Goal: Transaction & Acquisition: Purchase product/service

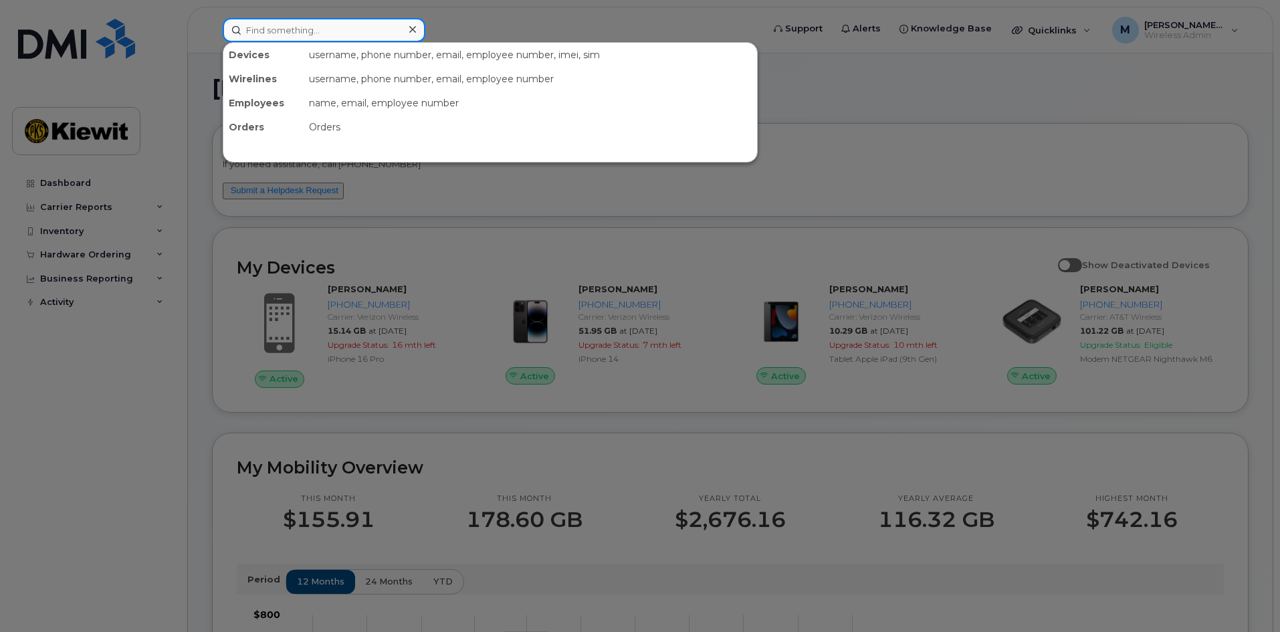
click at [290, 39] on input at bounding box center [324, 30] width 203 height 24
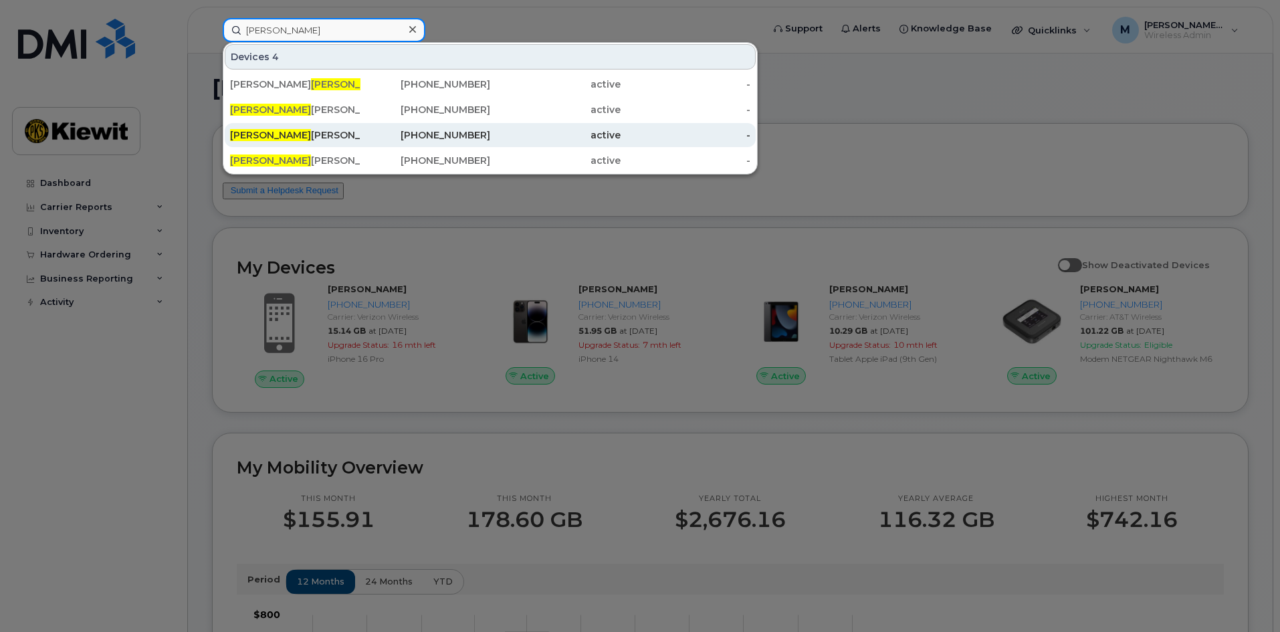
type input "knox"
click at [465, 136] on div "912-223-5097" at bounding box center [426, 134] width 130 height 13
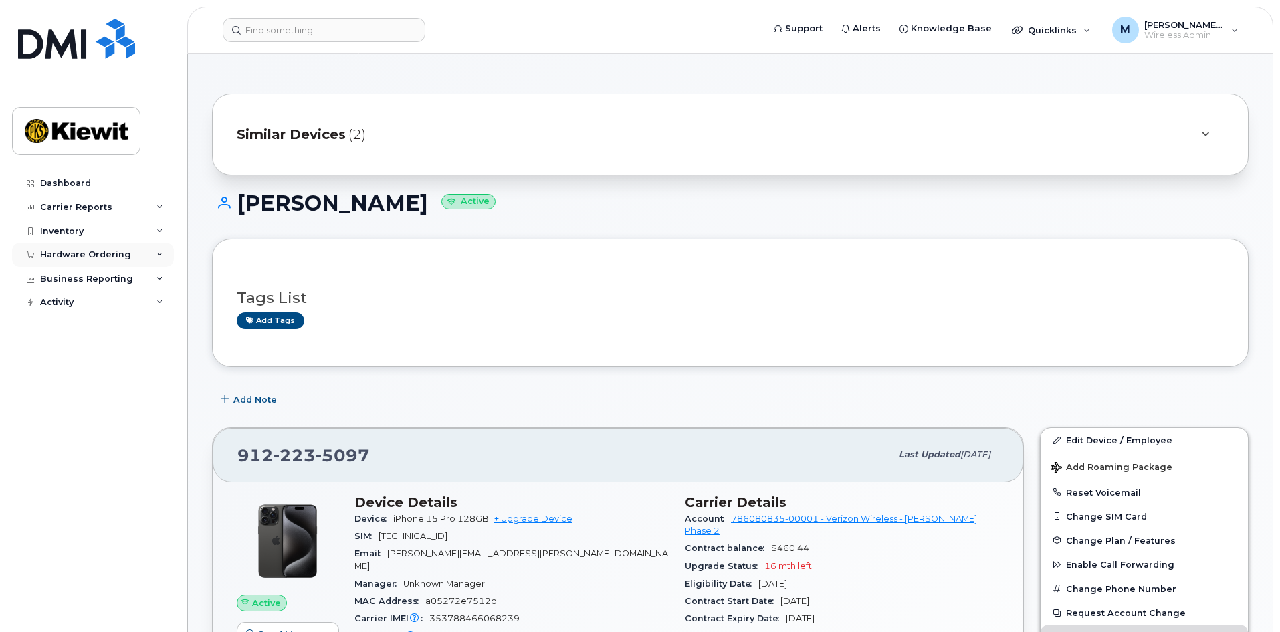
click at [97, 251] on div "Hardware Ordering" at bounding box center [85, 255] width 91 height 11
click at [72, 306] on div "Orders" at bounding box center [62, 305] width 33 height 12
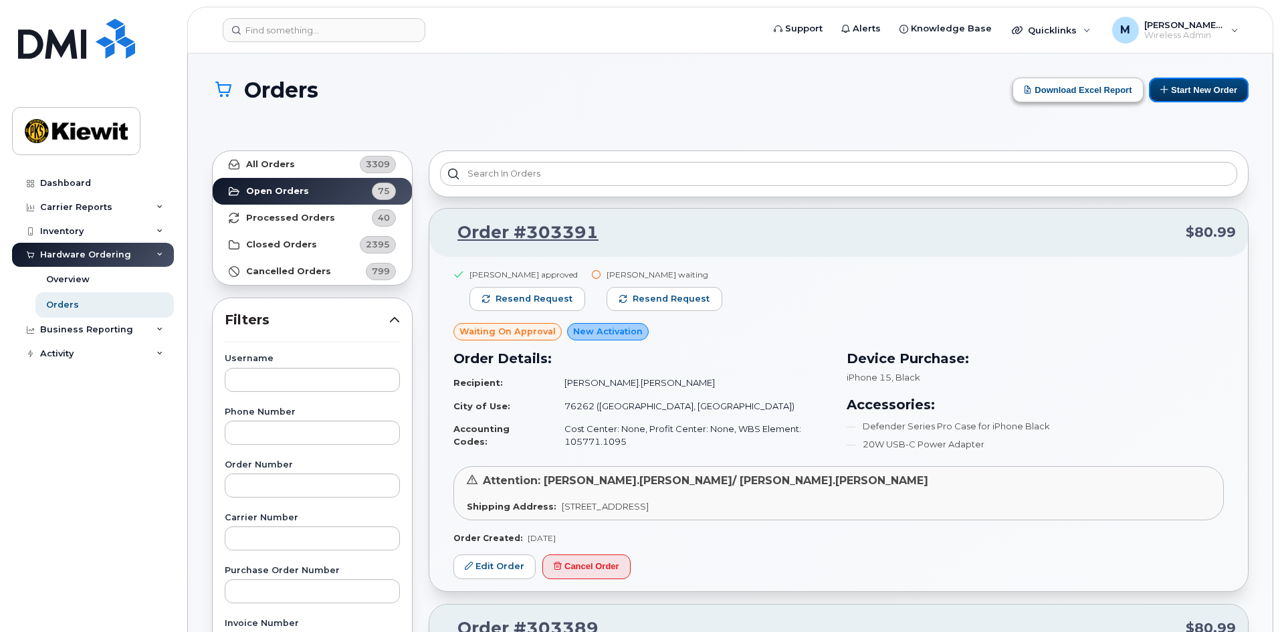
drag, startPoint x: 1204, startPoint y: 88, endPoint x: 1102, endPoint y: 83, distance: 102.5
click at [1204, 88] on button "Start New Order" at bounding box center [1199, 90] width 100 height 25
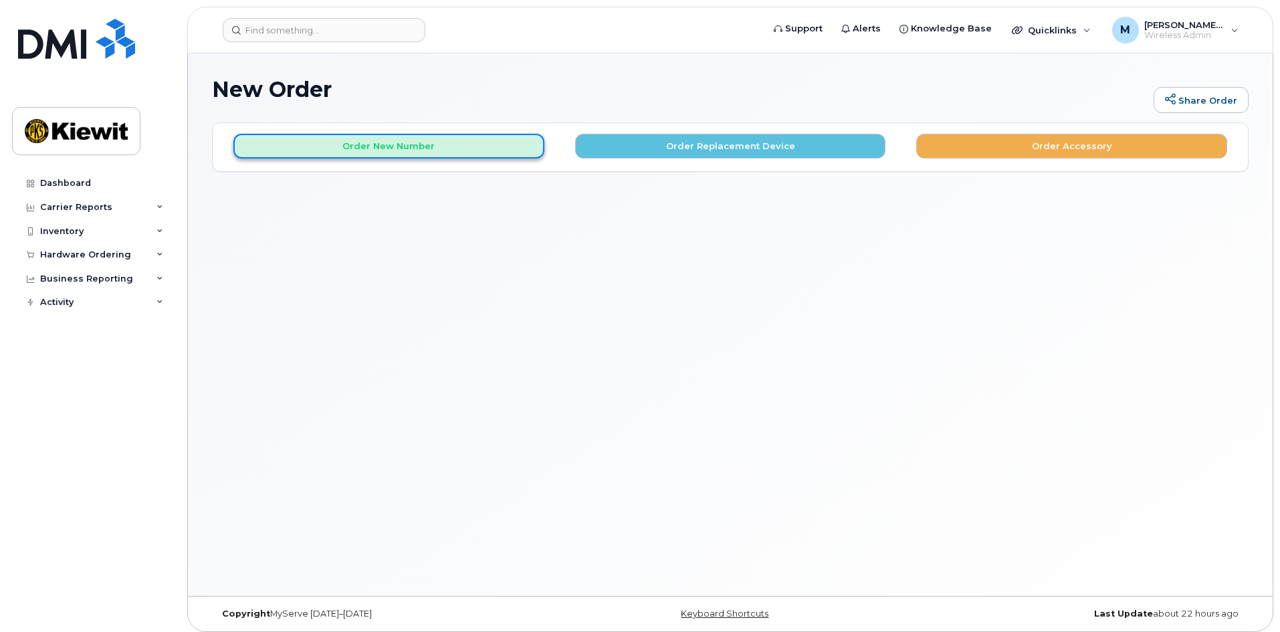
click at [369, 148] on button "Order New Number" at bounding box center [388, 146] width 311 height 25
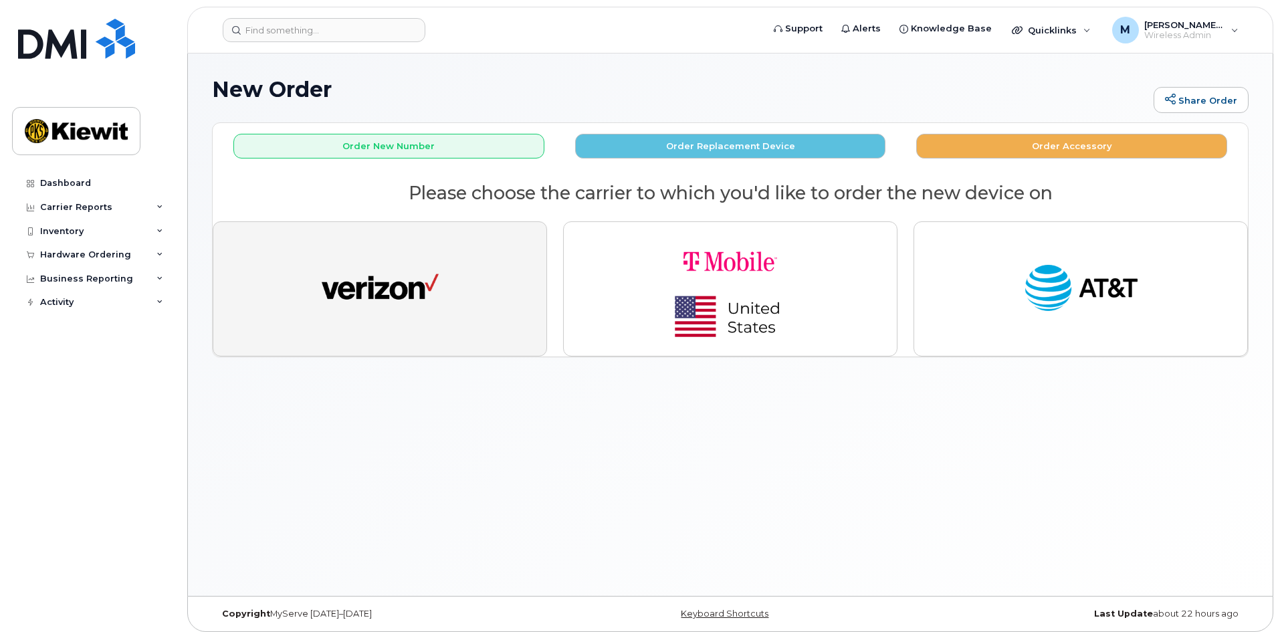
click at [433, 294] on img "button" at bounding box center [380, 289] width 117 height 60
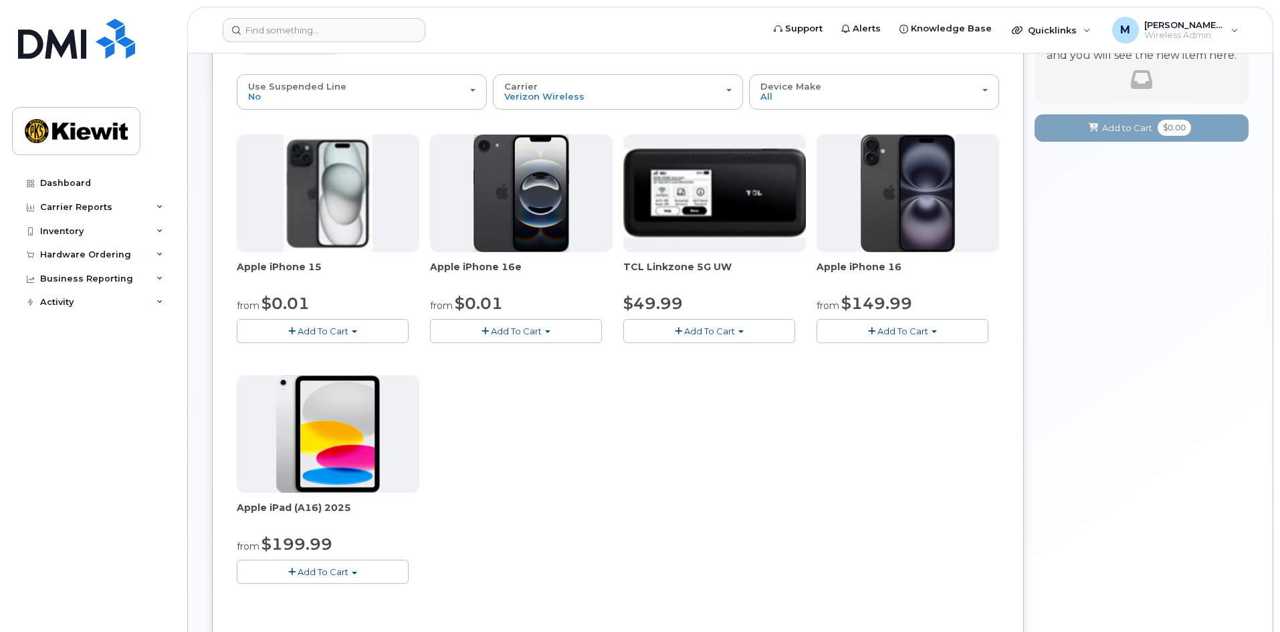
scroll to position [254, 0]
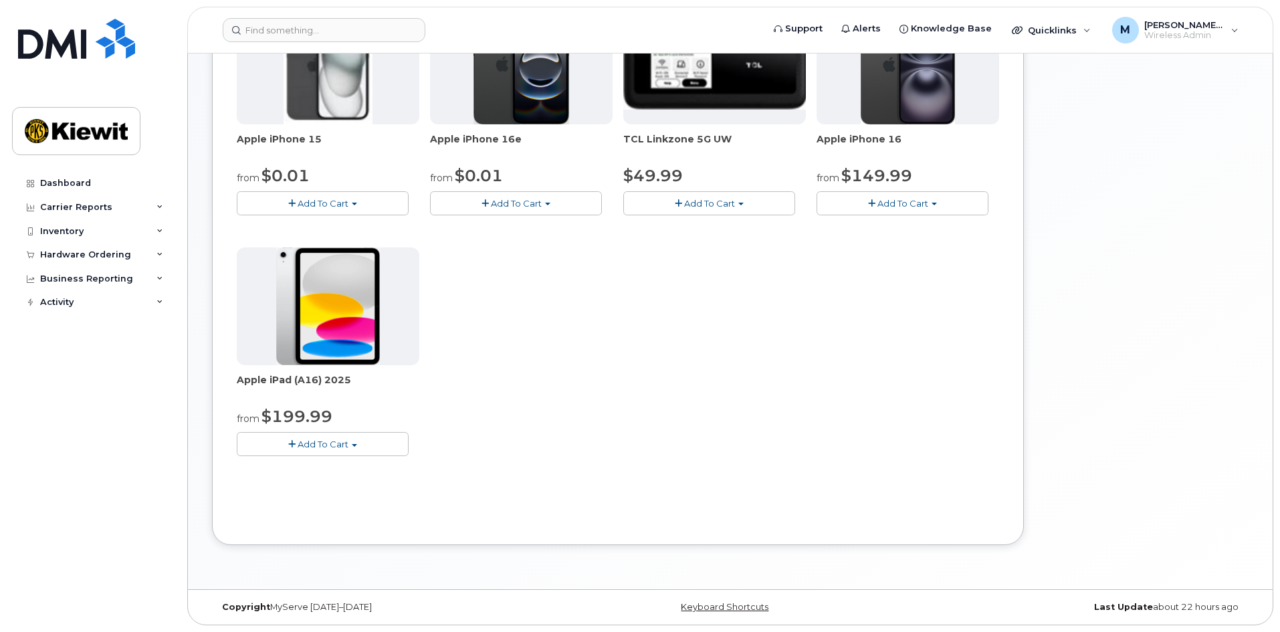
click at [336, 447] on span "Add To Cart" at bounding box center [323, 444] width 51 height 11
click at [337, 466] on link "$199.99 - 2 Year Activation (128GB)" at bounding box center [332, 469] width 185 height 17
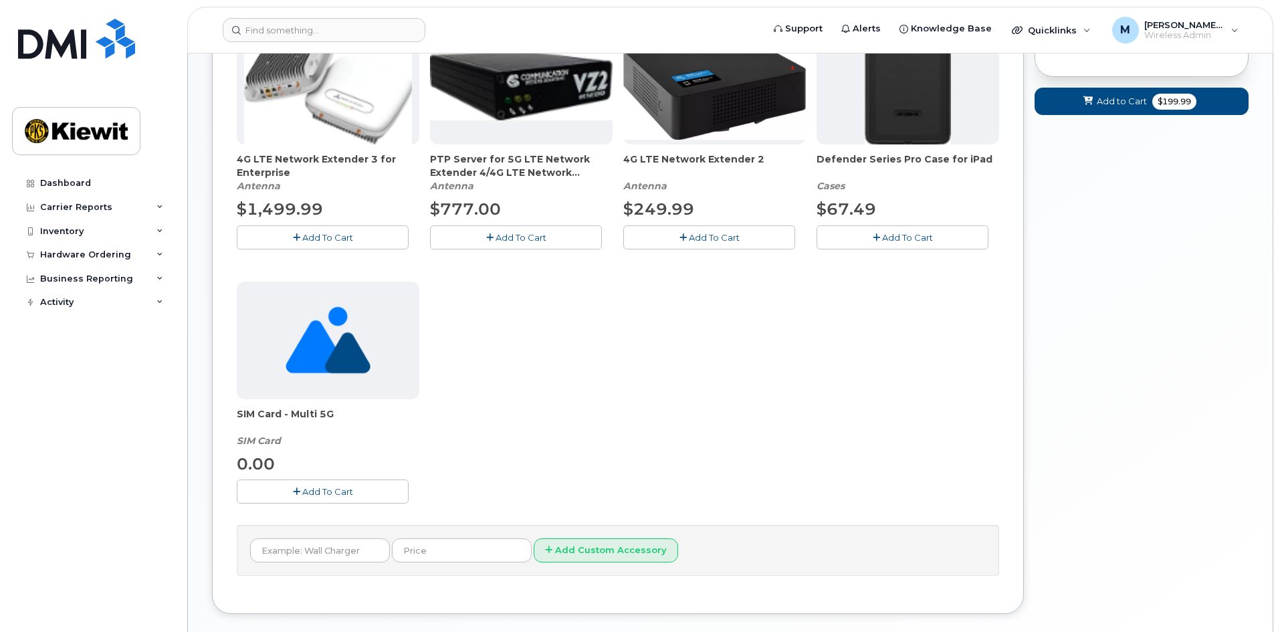
scroll to position [0, 0]
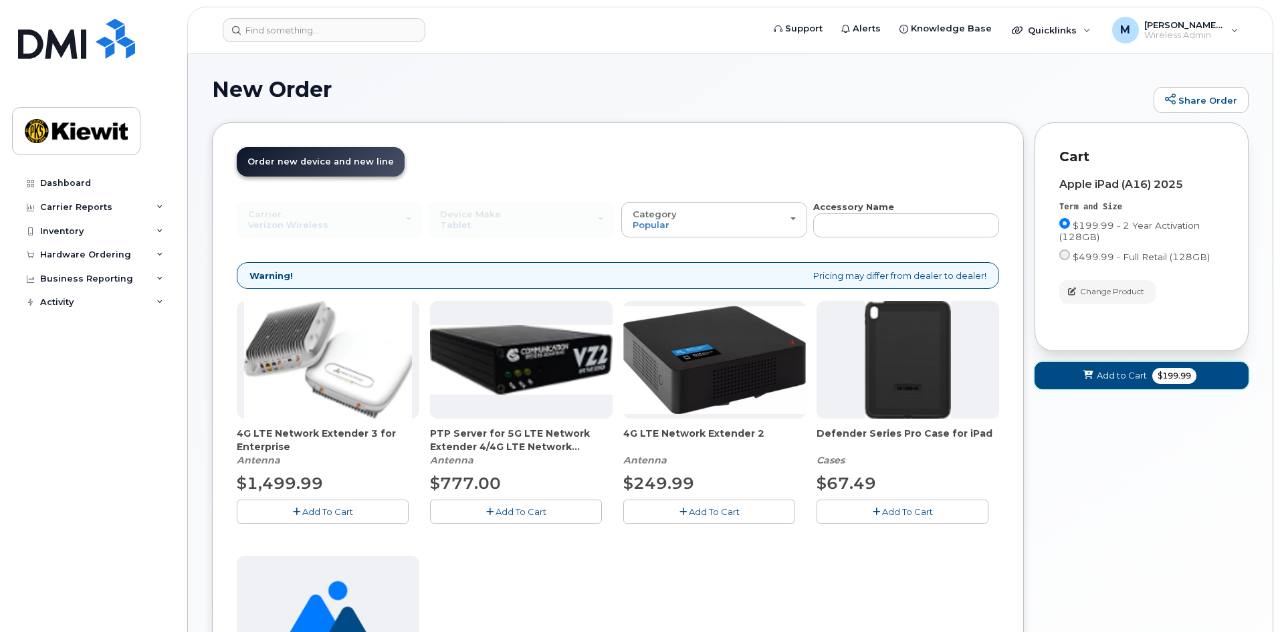
click at [1103, 383] on button "Add to Cart $199.99" at bounding box center [1142, 375] width 214 height 27
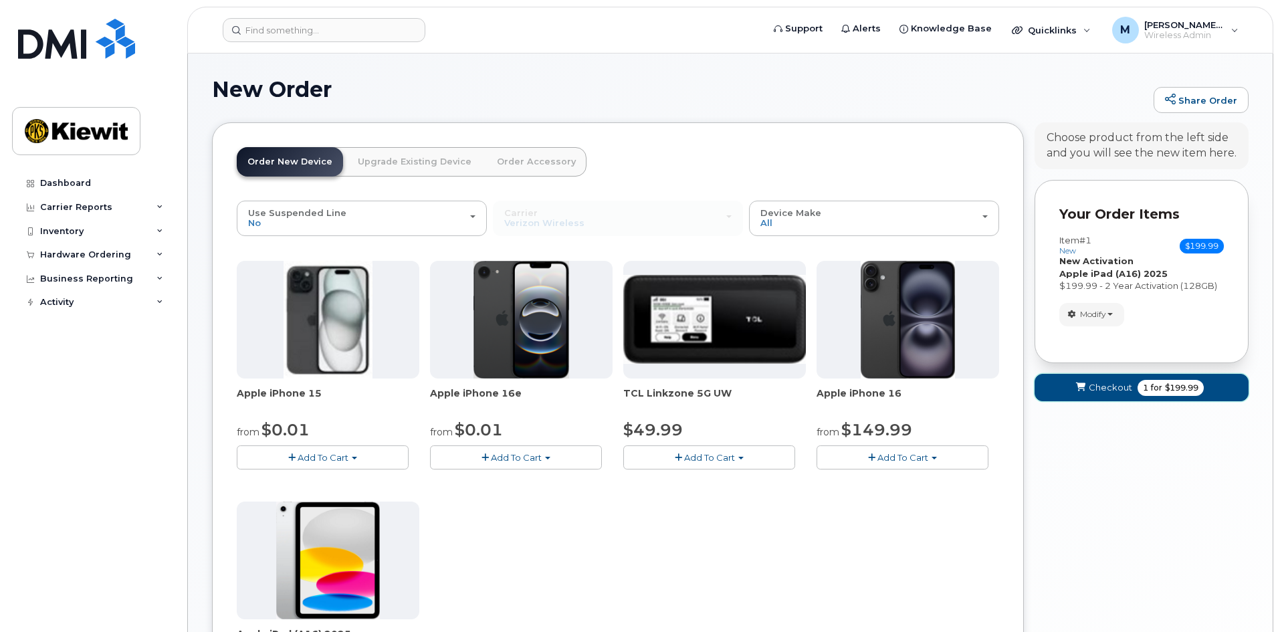
click at [1105, 380] on button "Checkout 1 for $199.99" at bounding box center [1142, 387] width 214 height 27
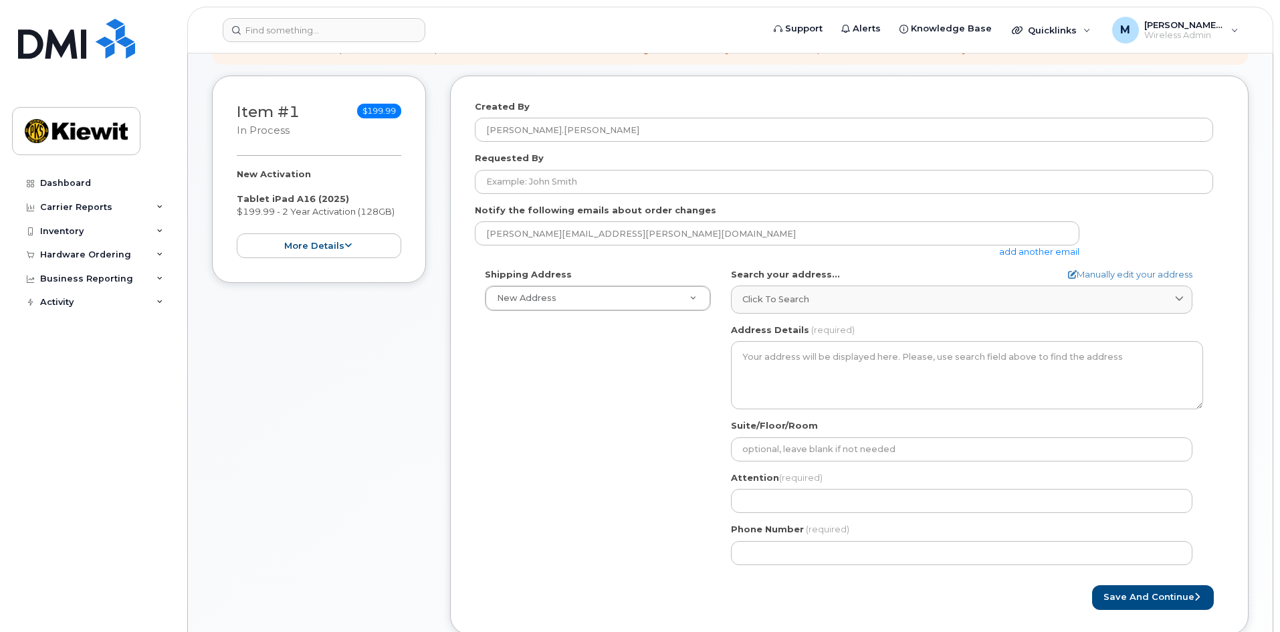
scroll to position [134, 0]
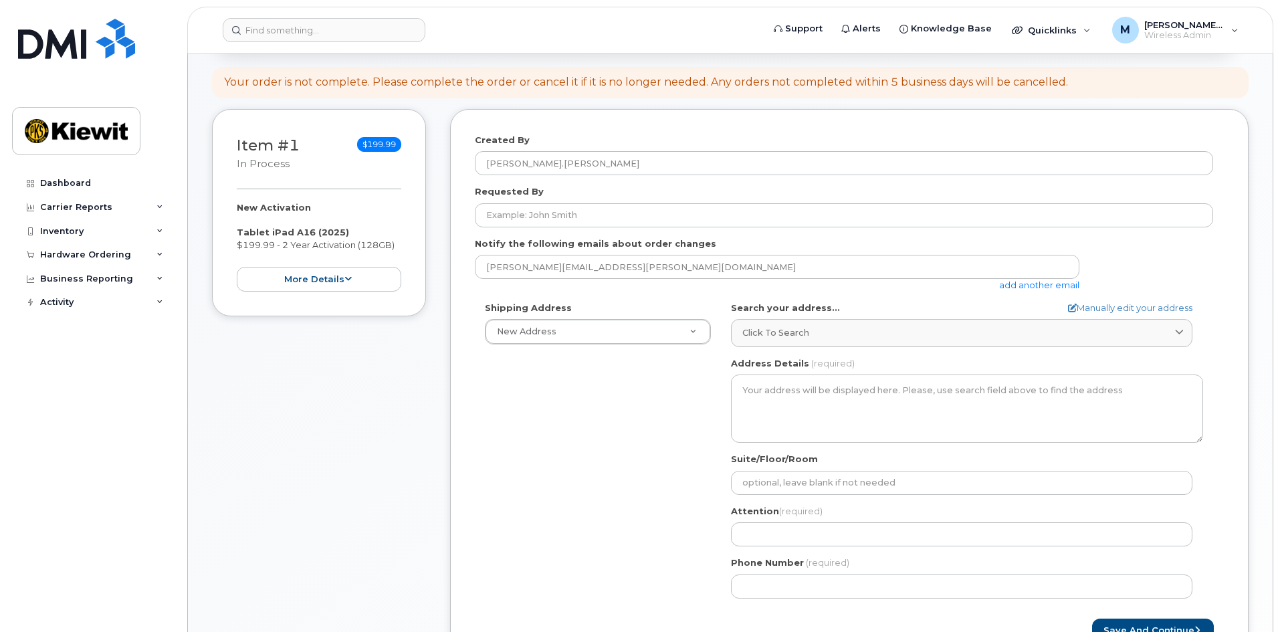
click at [575, 347] on div "Shipping Address New Address New Address 205 Hutchinson Island Rd AB Search you…" at bounding box center [844, 455] width 739 height 307
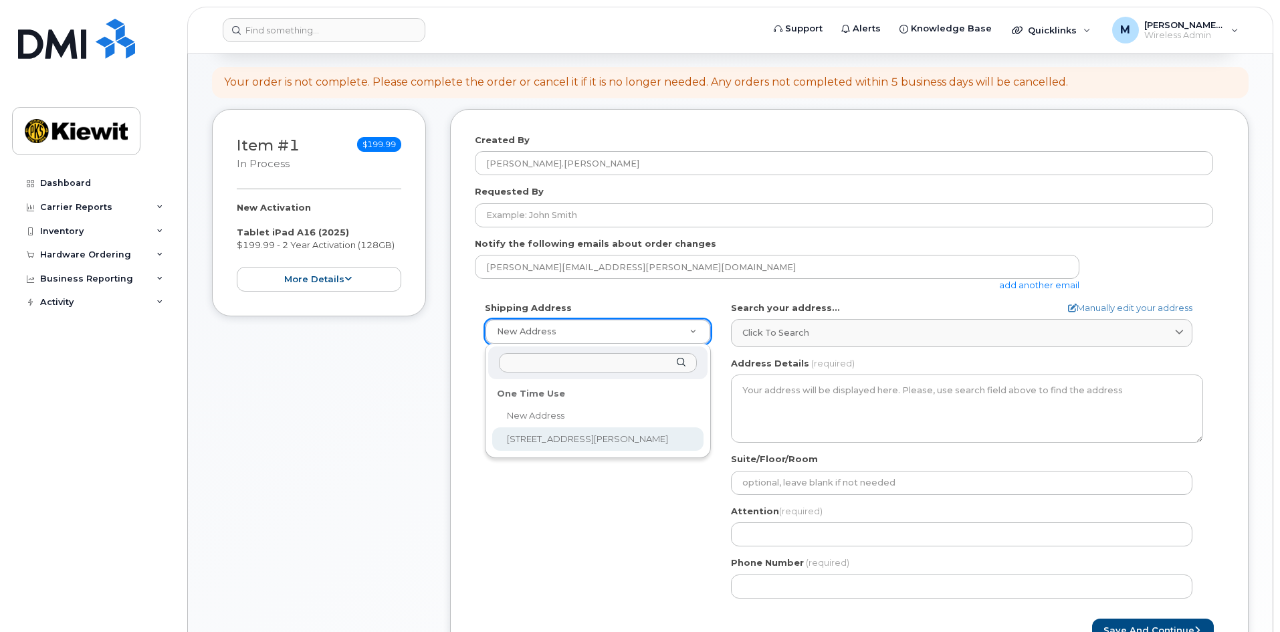
select select "205 Hutchinson Island Rd"
type textarea "205 Hutchinson Island Rd SAVANNAH GA 31421-7010 UNITED STATES"
type input "Ryan Hruda"
type input "9124295116"
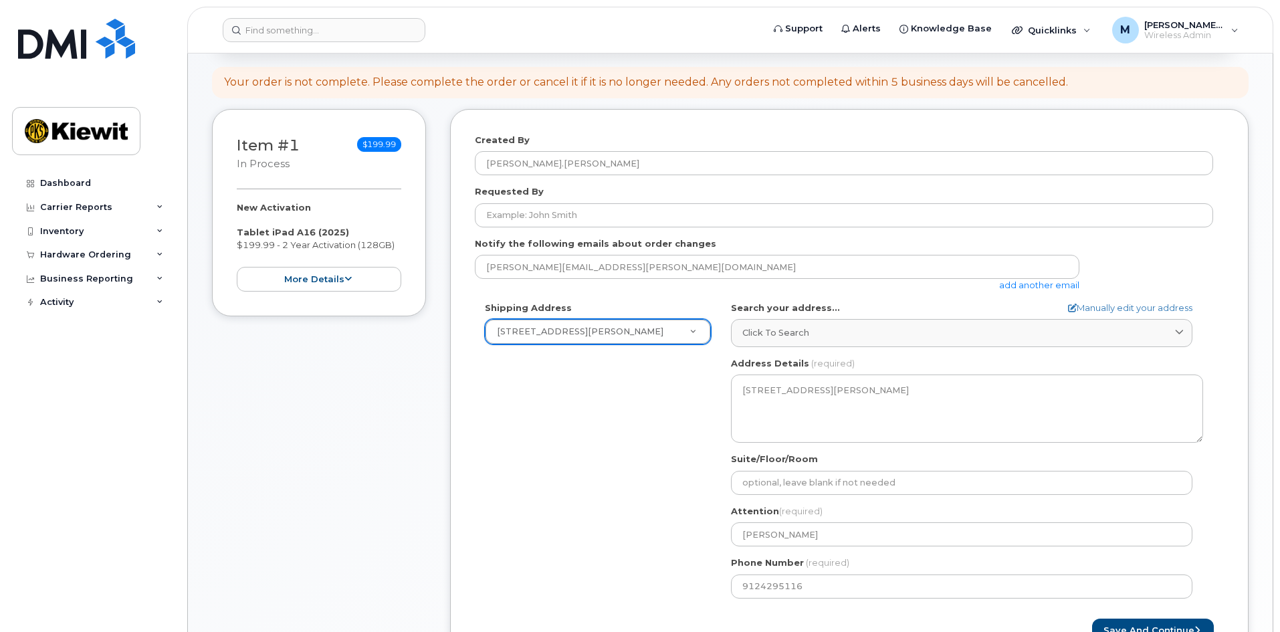
scroll to position [201, 0]
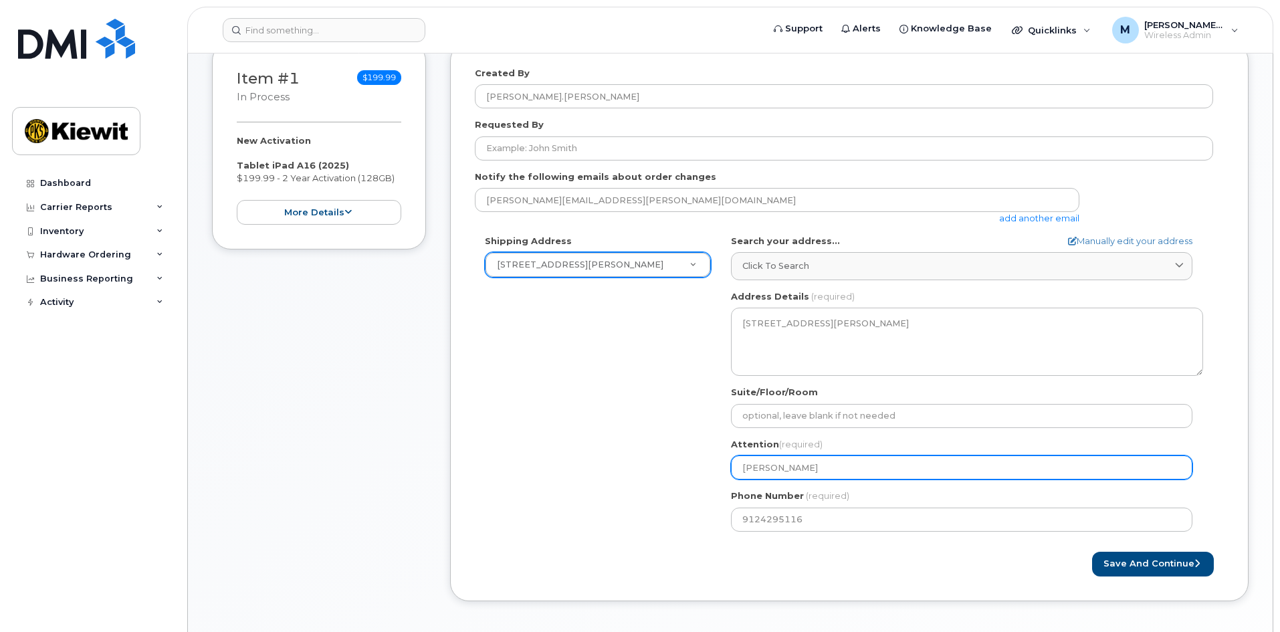
drag, startPoint x: 799, startPoint y: 468, endPoint x: 626, endPoint y: 444, distance: 174.3
click at [633, 444] on div "Shipping Address 205 Hutchinson Island Rd New Address 205 Hutchinson Island Rd …" at bounding box center [844, 388] width 739 height 307
select select
type input "J"
select select
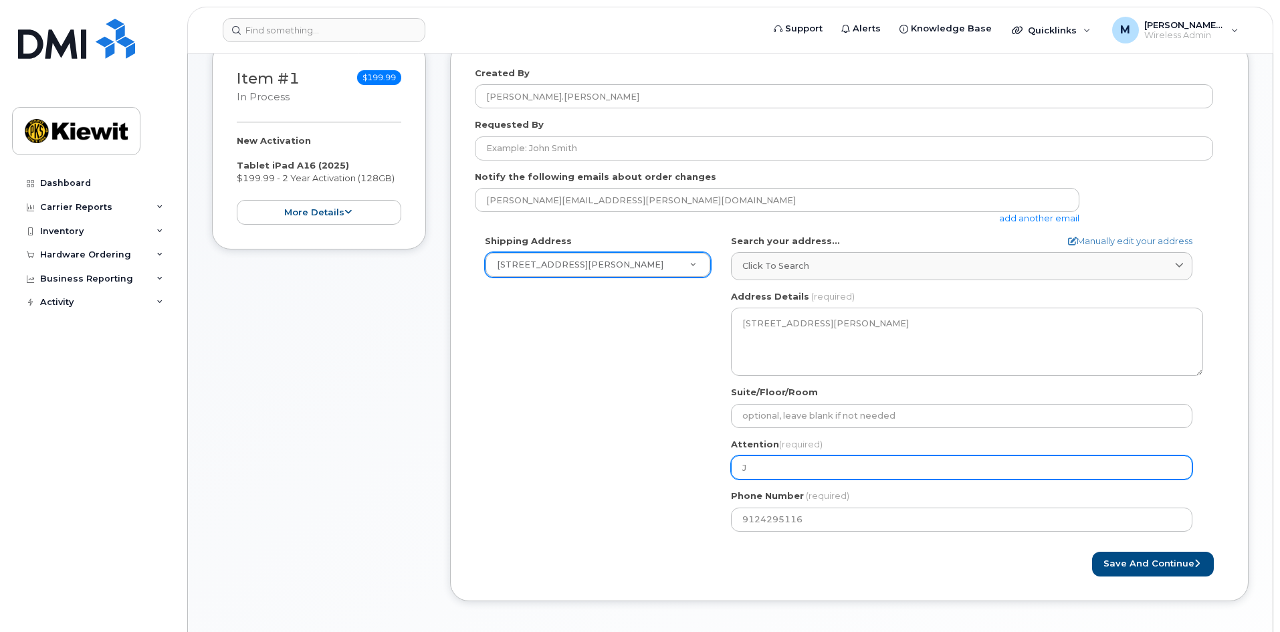
type input "Jo"
select select
type input "Jos"
select select
type input "Jo"
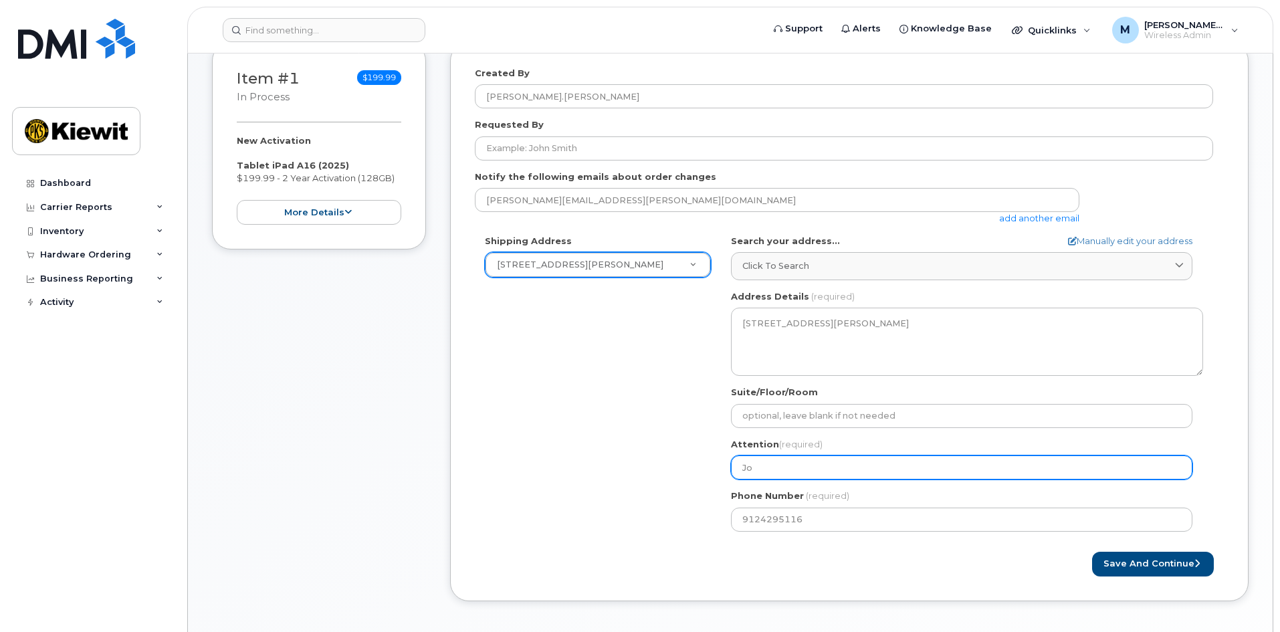
select select
type input "J"
select select
type input "K"
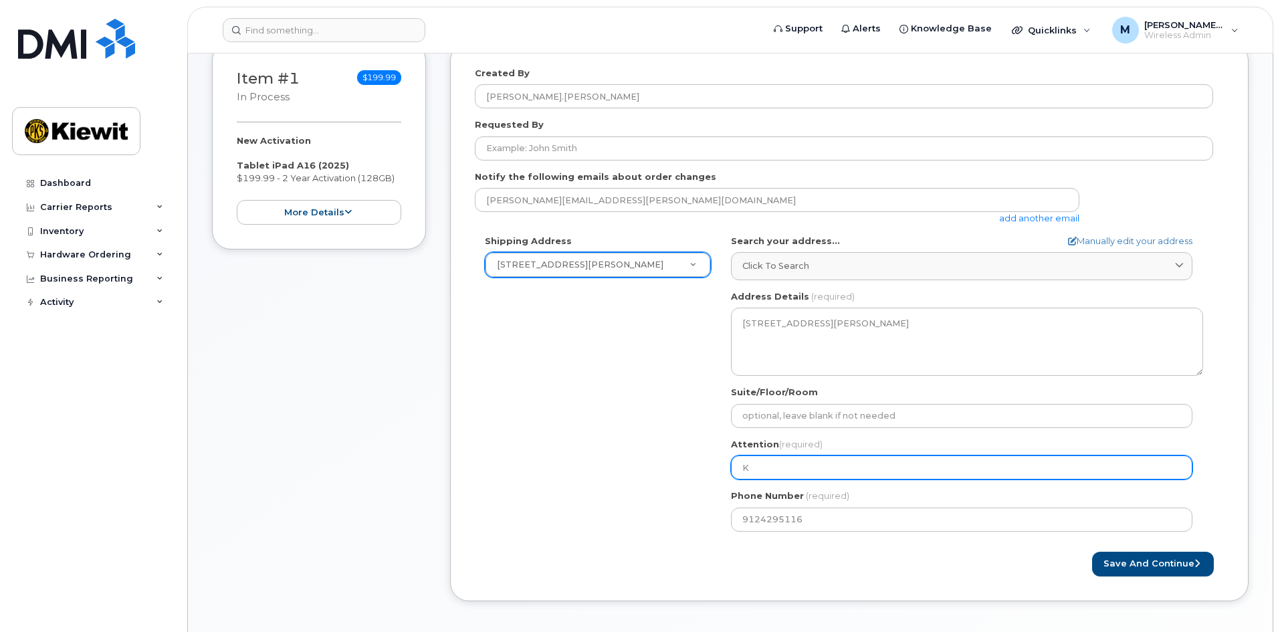
select select
type input "Kn"
select select
type input "Kno"
select select
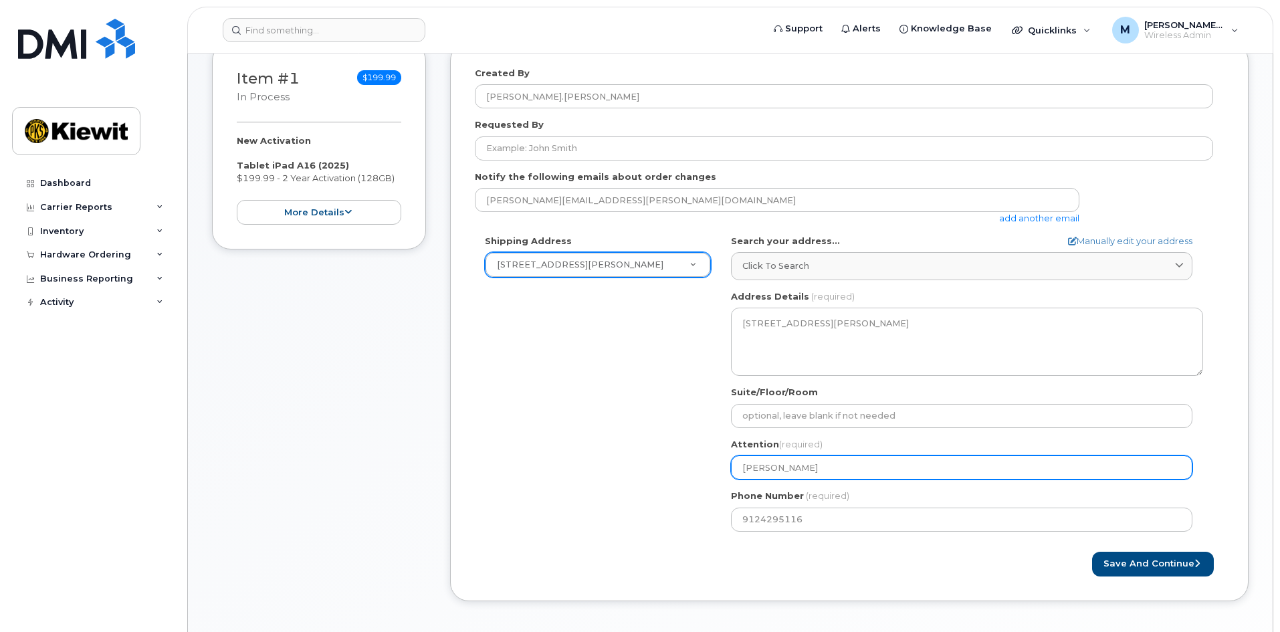
type input "Knox"
select select
type input "[PERSON_NAME]"
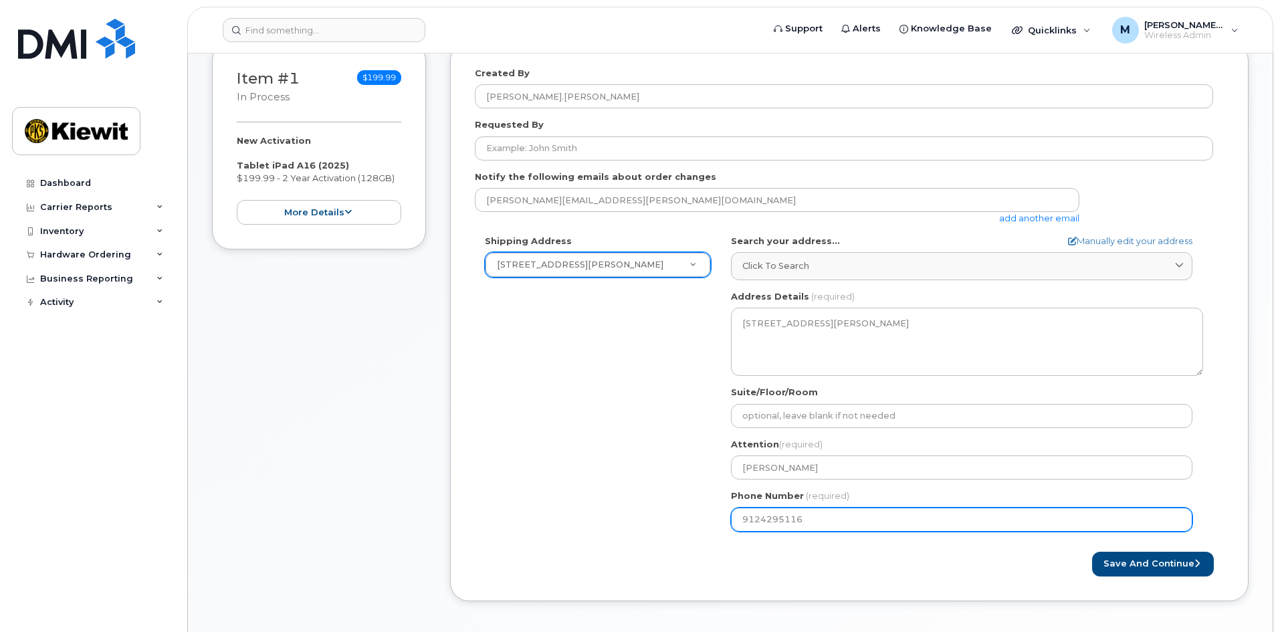
click at [927, 518] on input "9124295116" at bounding box center [962, 520] width 462 height 24
select select
type input "912429510"
select select
type input "9124295100"
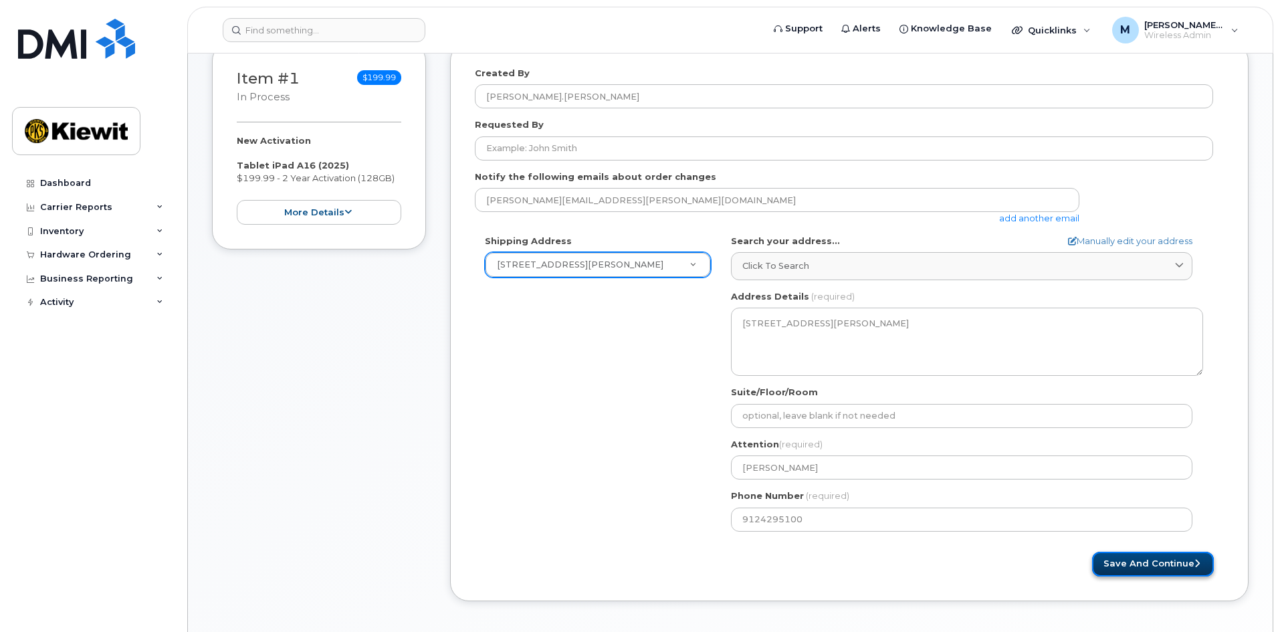
click at [1147, 576] on button "Save and Continue" at bounding box center [1153, 564] width 122 height 25
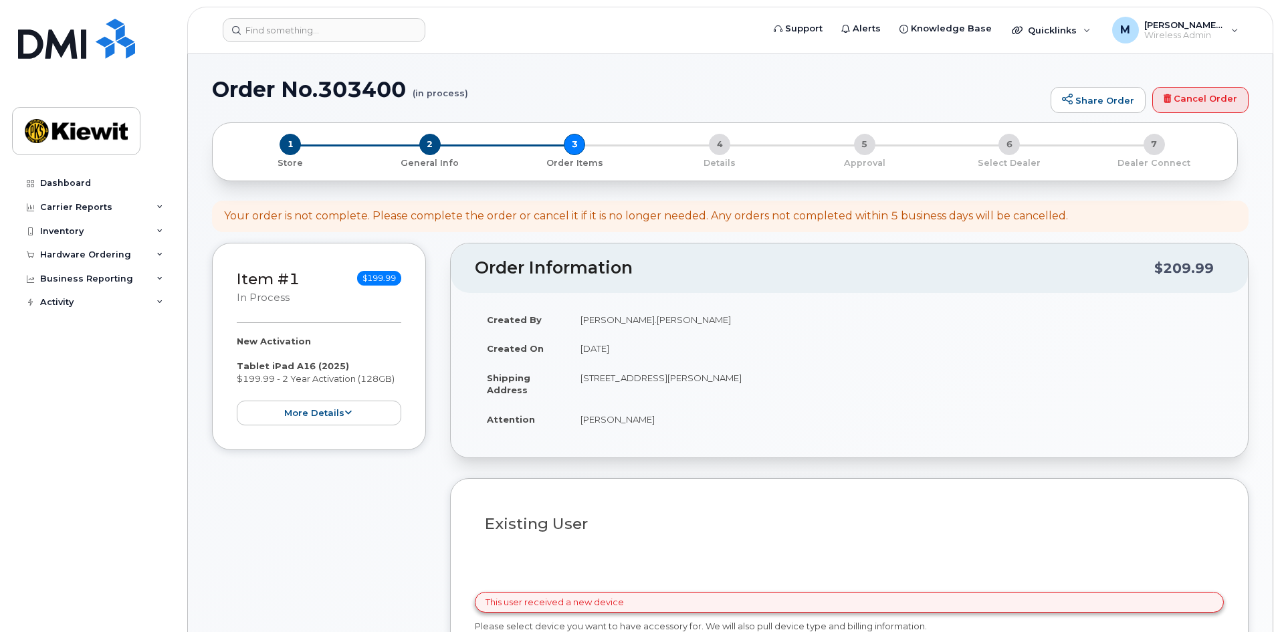
select select
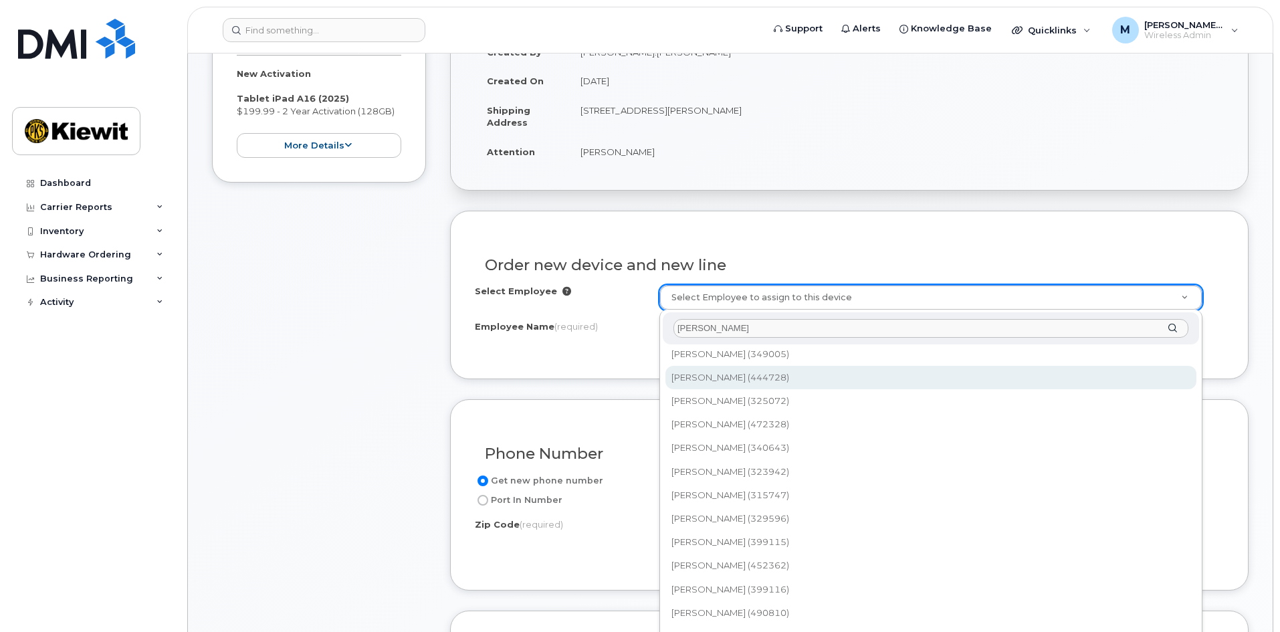
scroll to position [335, 0]
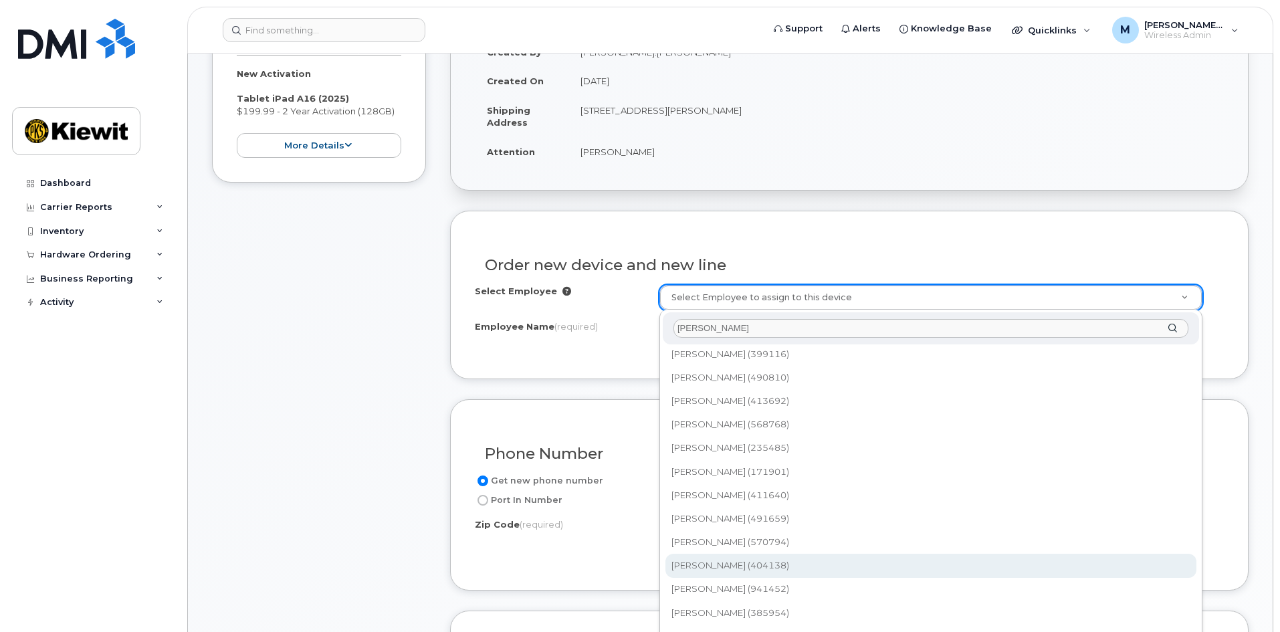
type input "[PERSON_NAME]"
type input "2154163"
type input "[PERSON_NAME]"
type input "[STREET_ADDRESS][PERSON_NAME]"
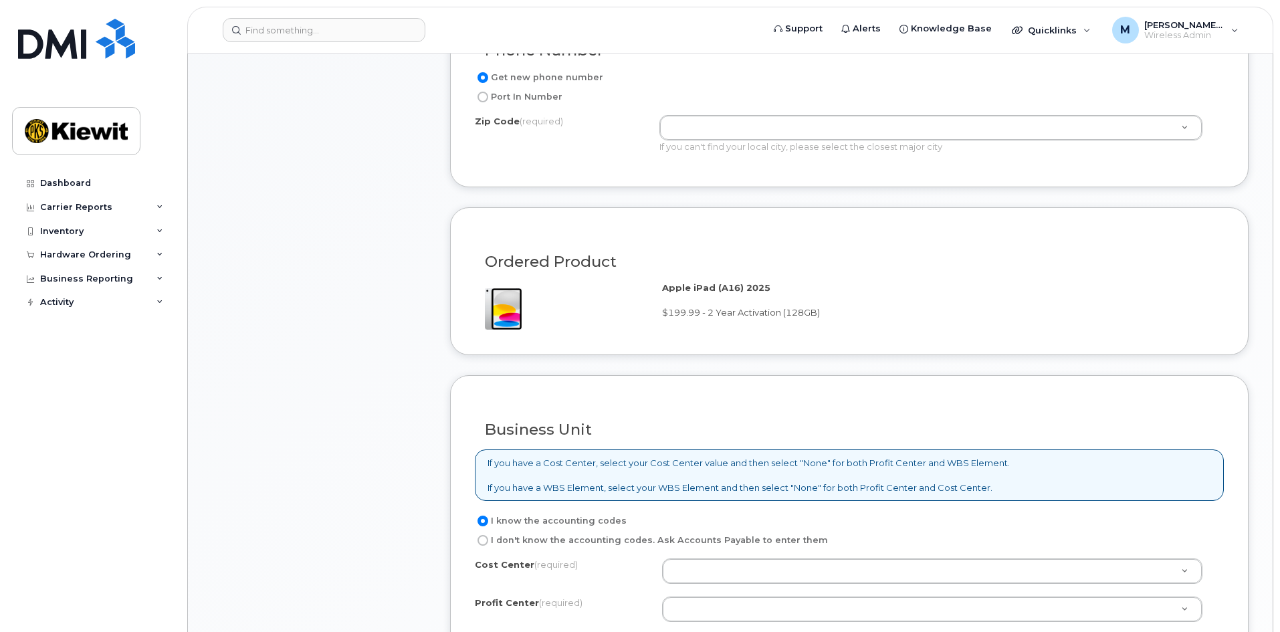
scroll to position [937, 0]
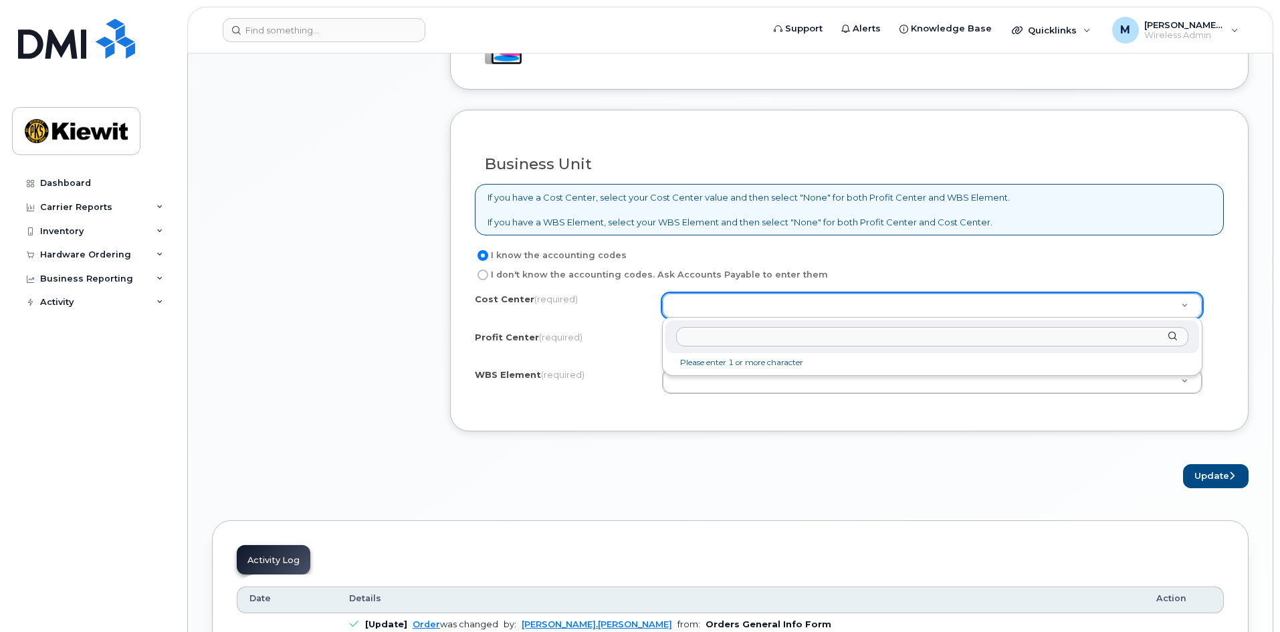
click at [734, 362] on li "Please enter 1 or more character" at bounding box center [932, 363] width 529 height 14
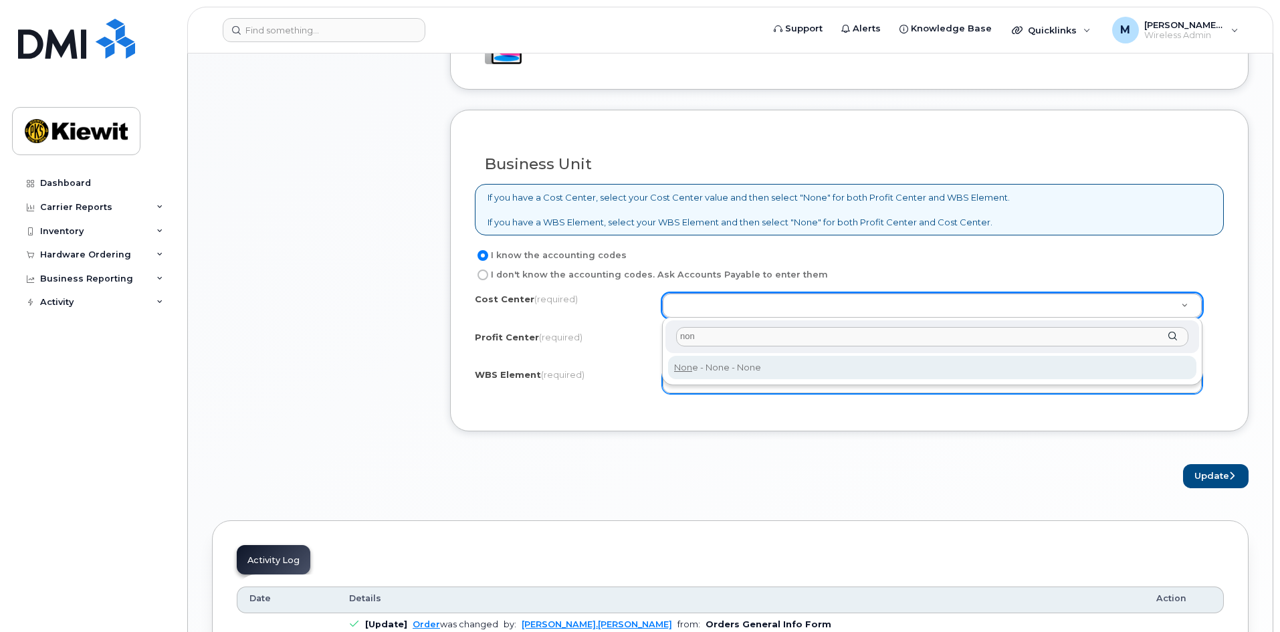
type input "non"
type input "None"
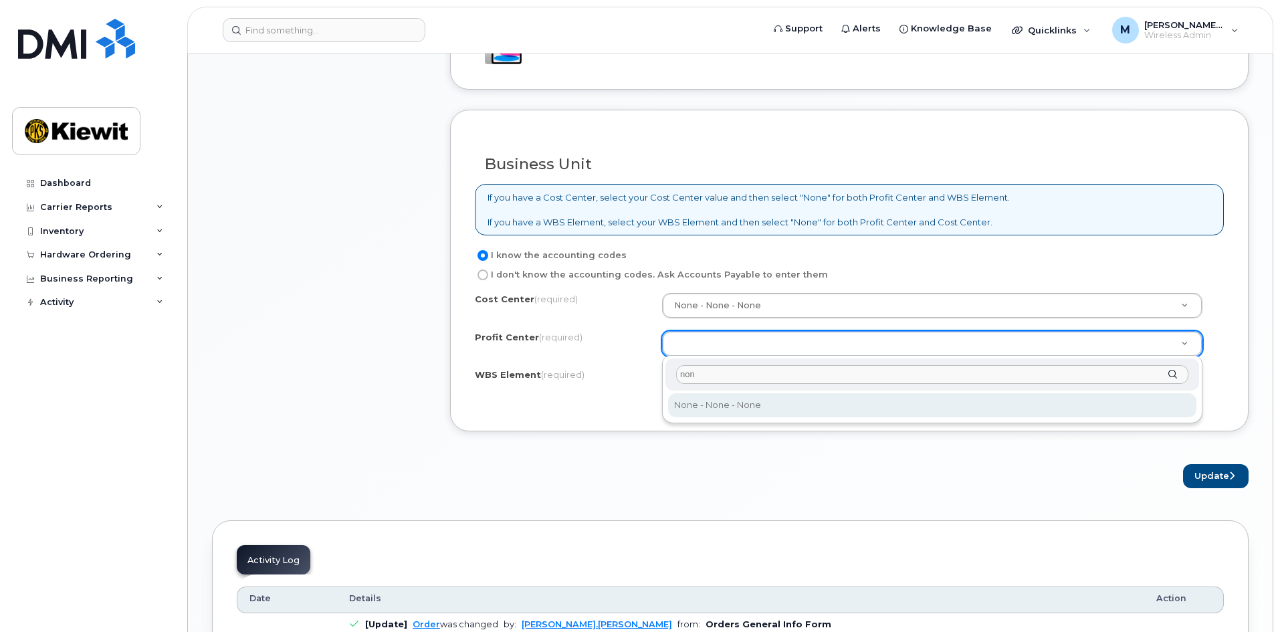
type input "non"
select select "None"
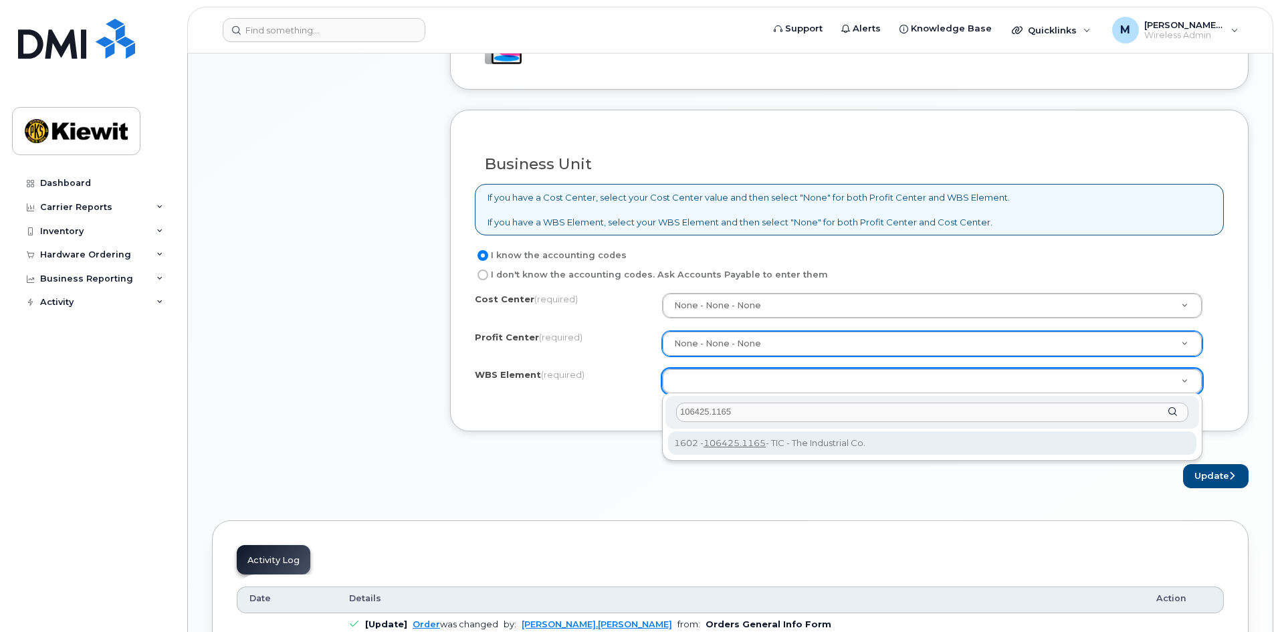
type input "106425.1165"
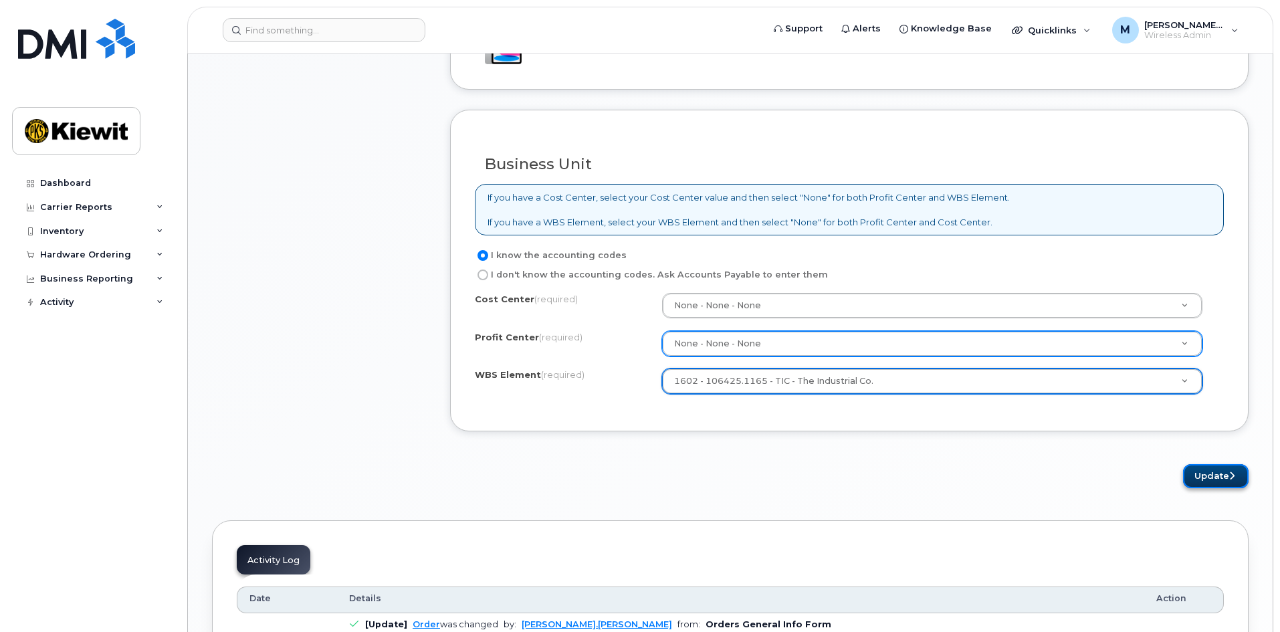
click at [1218, 474] on button "Update" at bounding box center [1216, 476] width 66 height 25
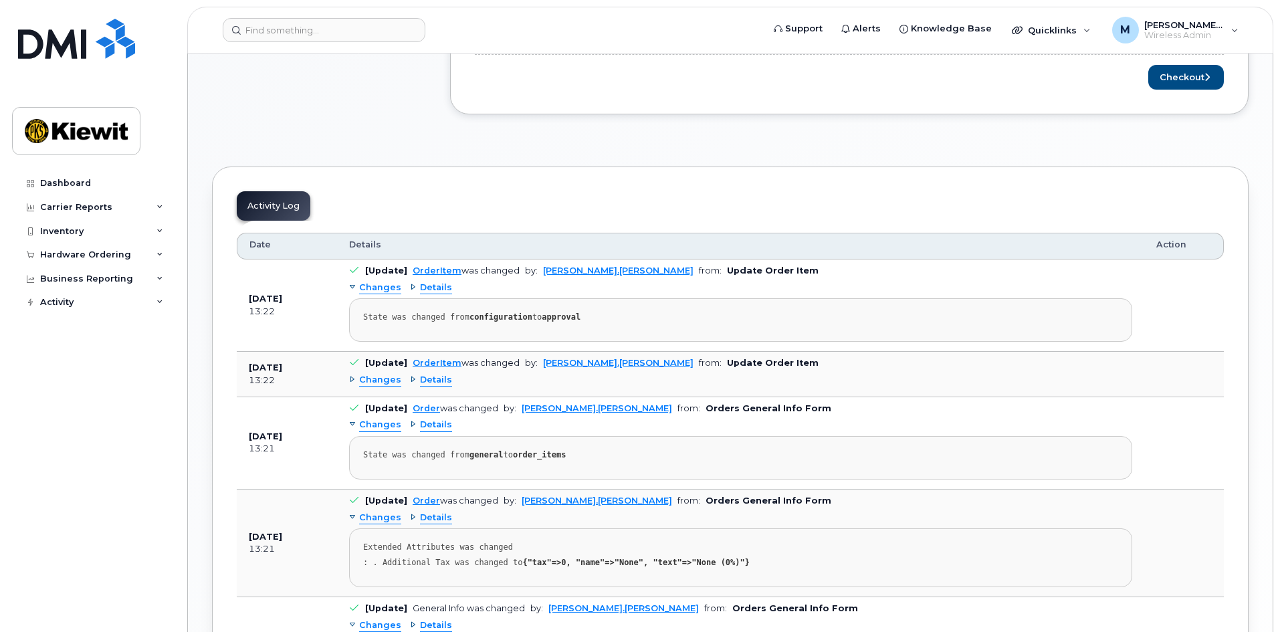
scroll to position [268, 0]
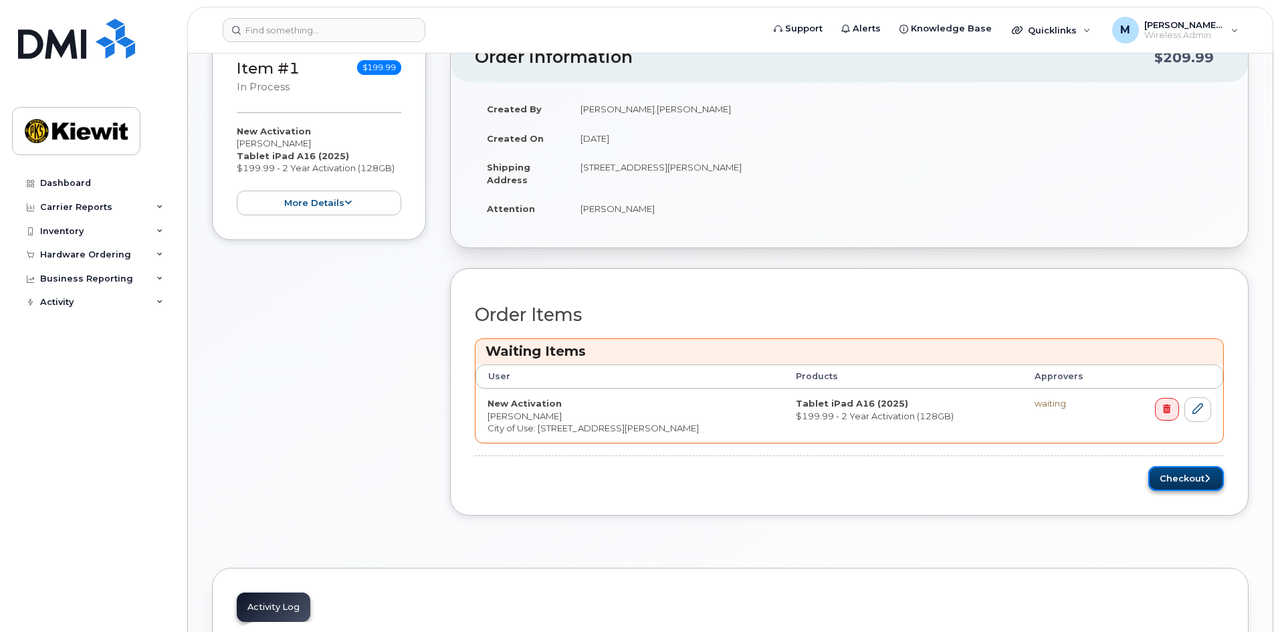
click at [1187, 478] on button "Checkout" at bounding box center [1187, 478] width 76 height 25
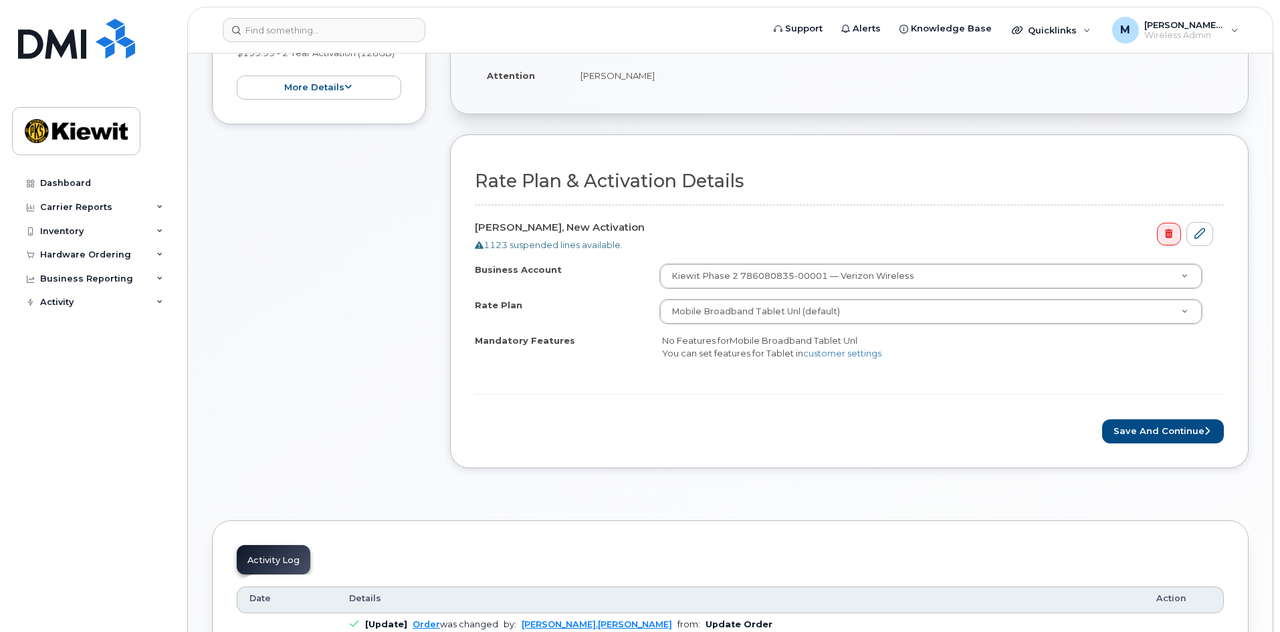
scroll to position [335, 0]
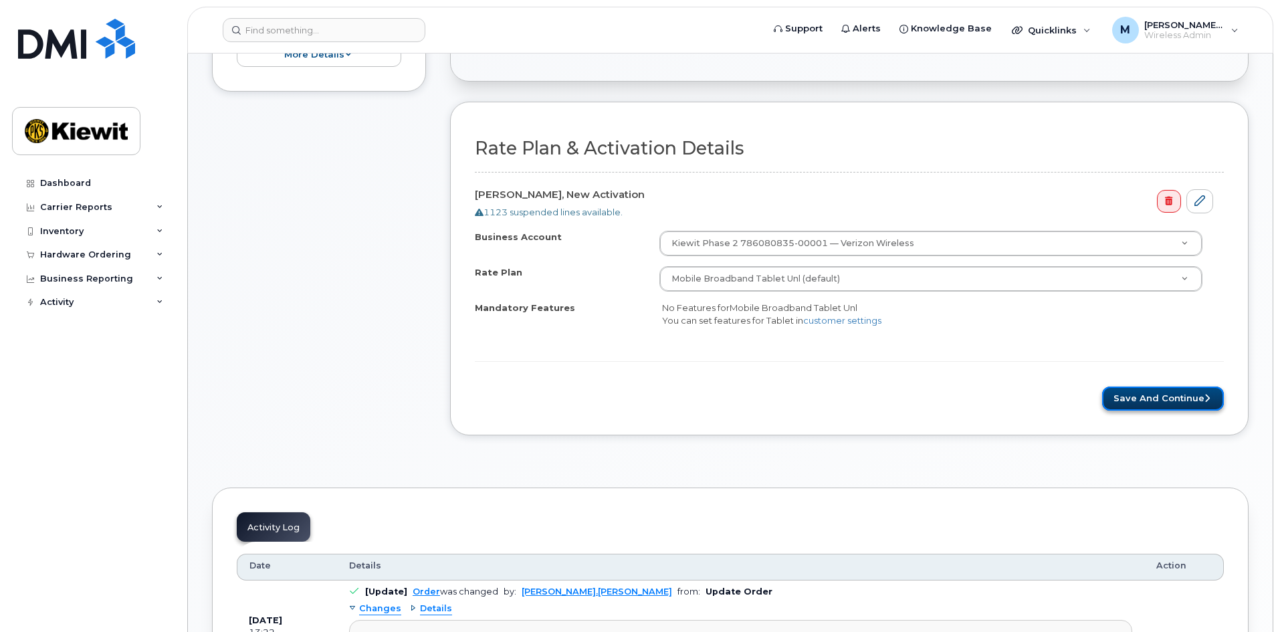
click at [1126, 397] on button "Save and Continue" at bounding box center [1164, 399] width 122 height 25
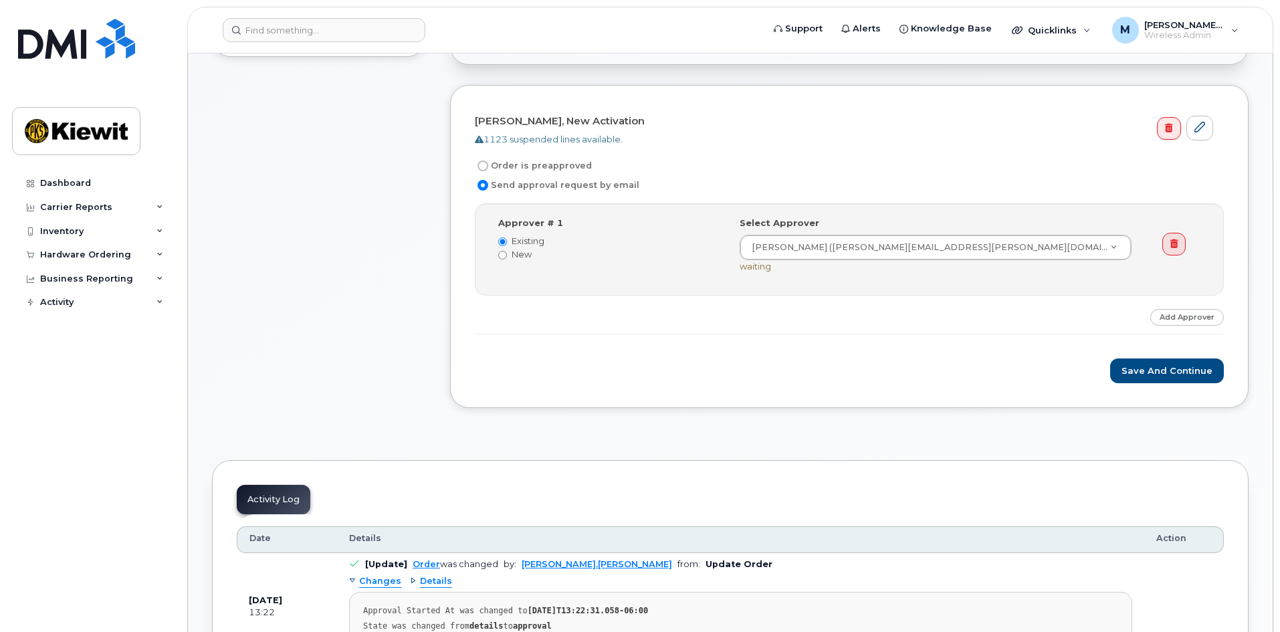
scroll to position [401, 0]
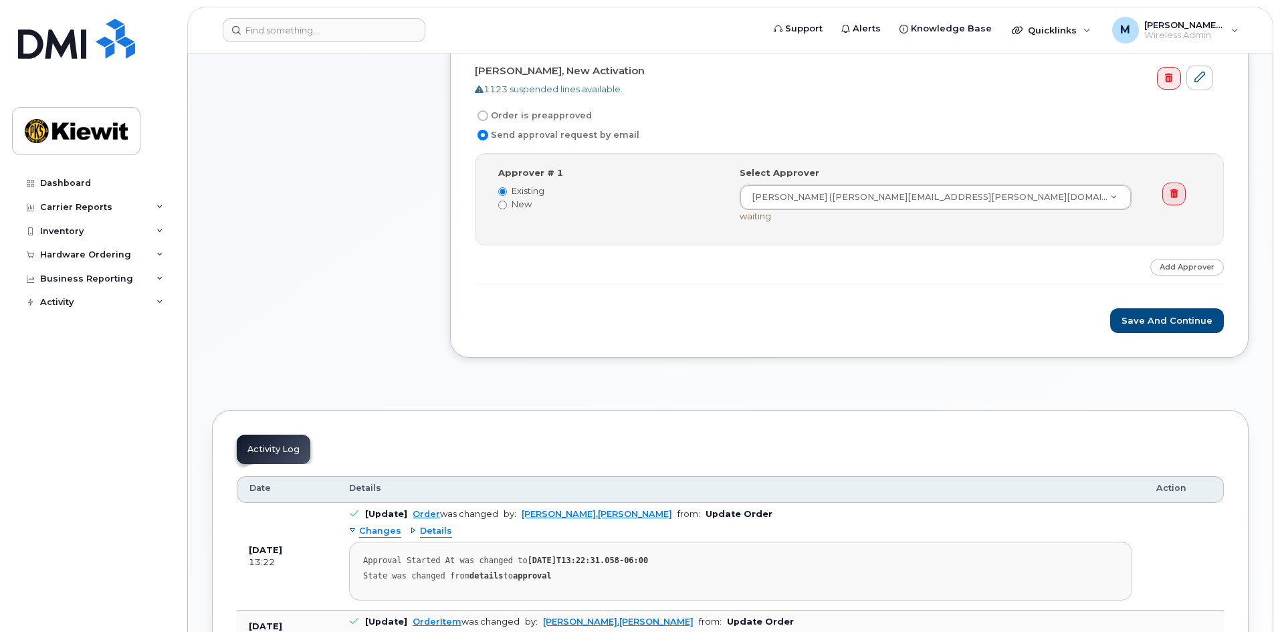
click at [487, 116] on input "Order is preapproved" at bounding box center [483, 115] width 11 height 11
radio input "true"
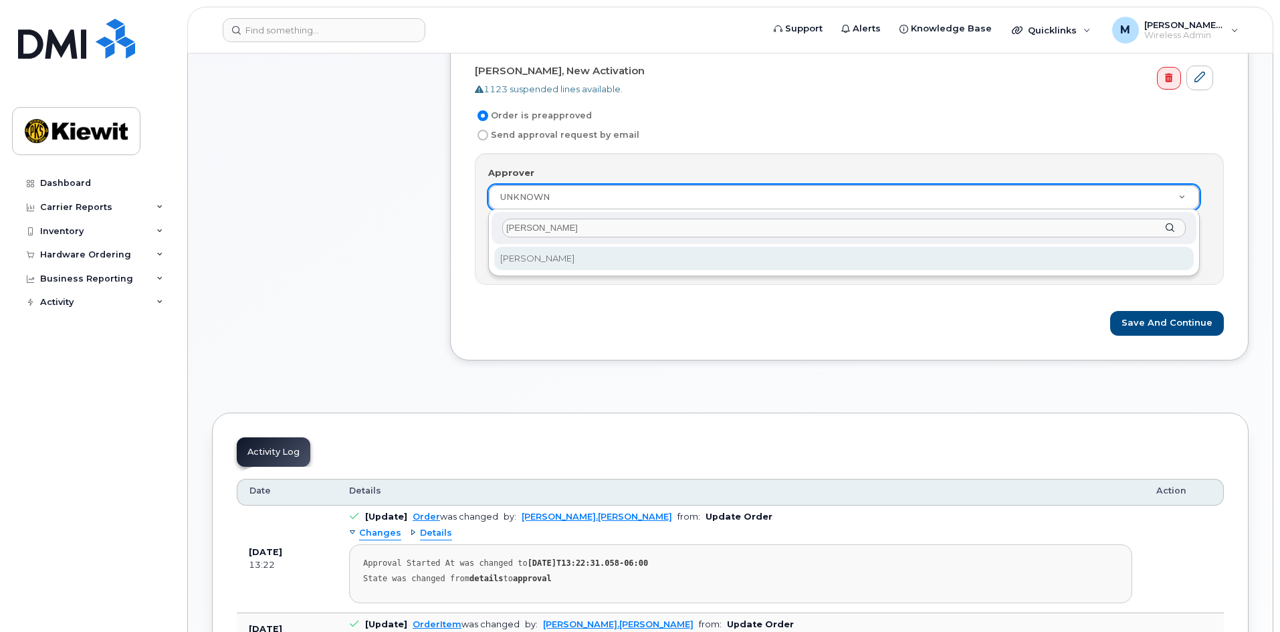
type input "melissa a"
select select "2177753"
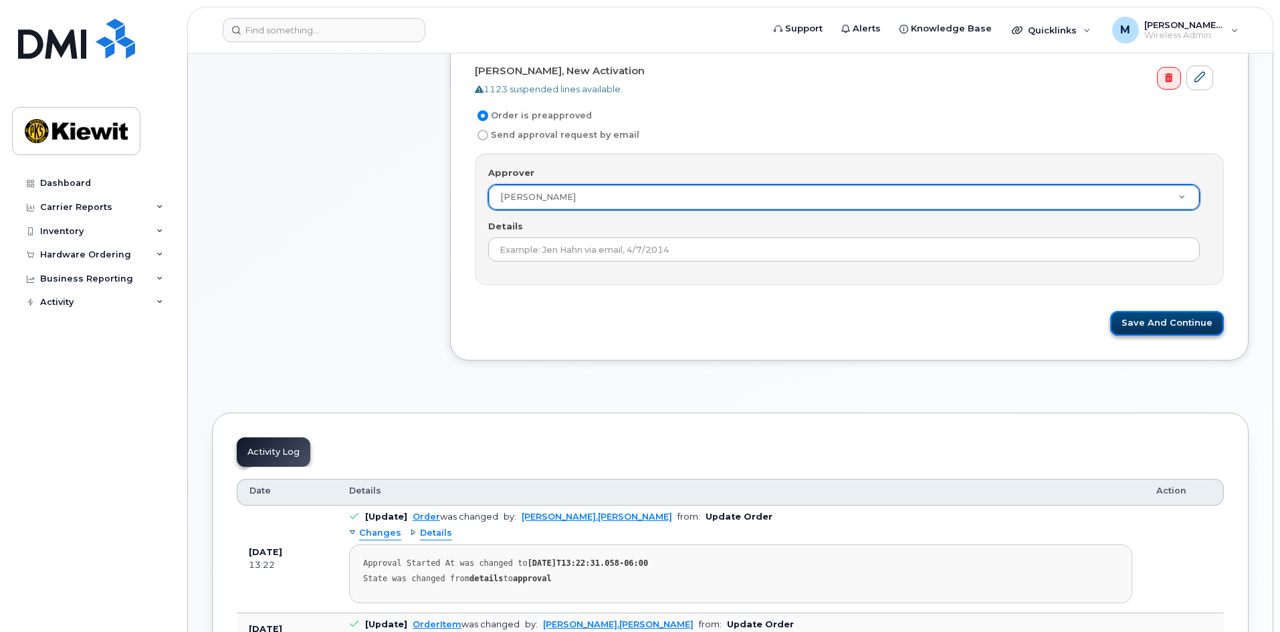
click at [1157, 329] on button "Save and Continue" at bounding box center [1168, 323] width 114 height 25
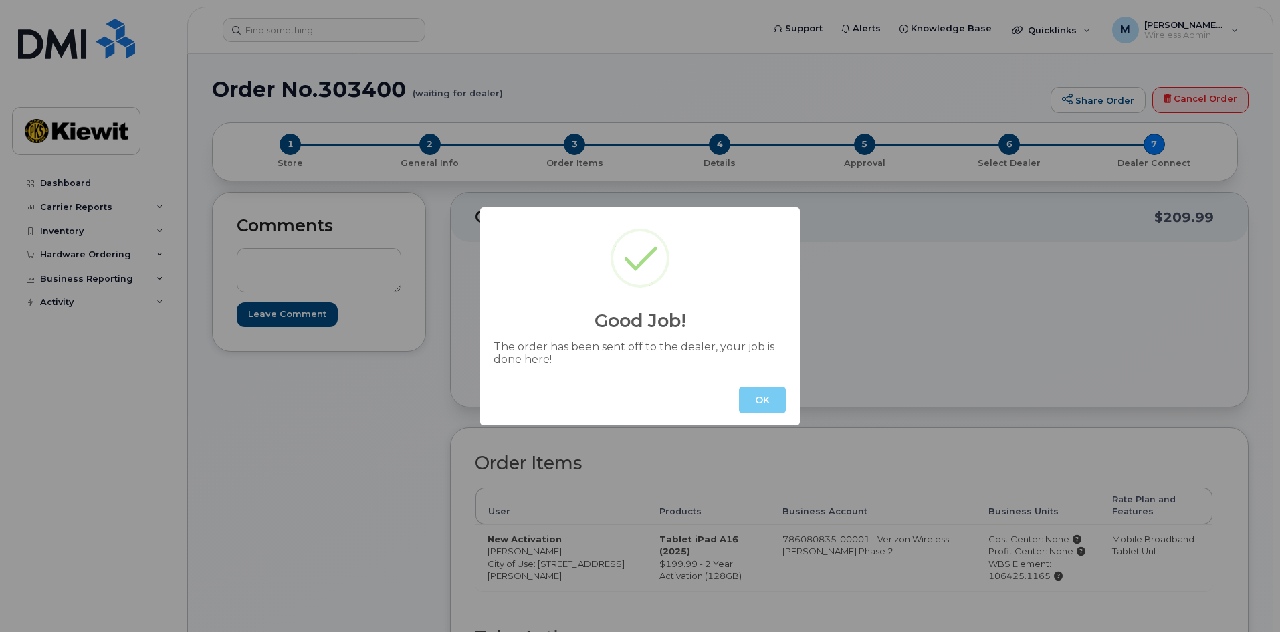
click at [775, 397] on button "OK" at bounding box center [762, 400] width 47 height 27
